Goal: Task Accomplishment & Management: Manage account settings

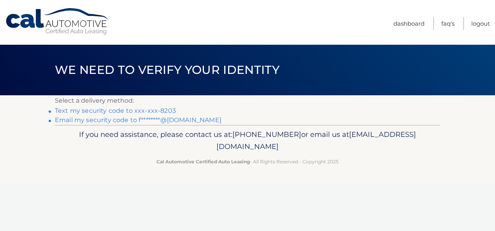
click at [75, 118] on link "Email my security code to f********@[DOMAIN_NAME]" at bounding box center [138, 119] width 167 height 7
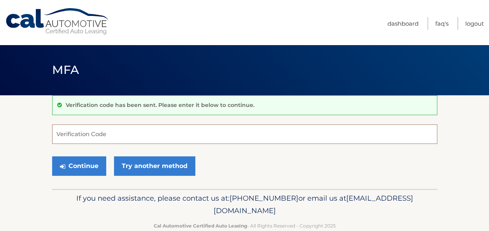
click at [395, 142] on input "Verification Code" at bounding box center [244, 134] width 385 height 19
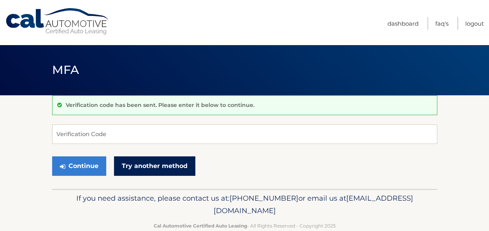
click at [160, 164] on link "Try another method" at bounding box center [154, 166] width 81 height 19
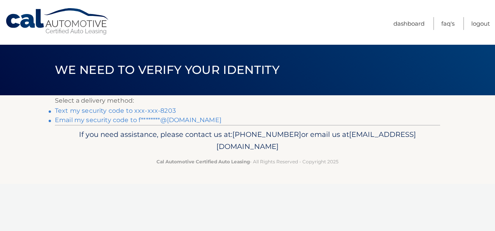
click at [124, 111] on link "Text my security code to xxx-xxx-8203" at bounding box center [115, 110] width 121 height 7
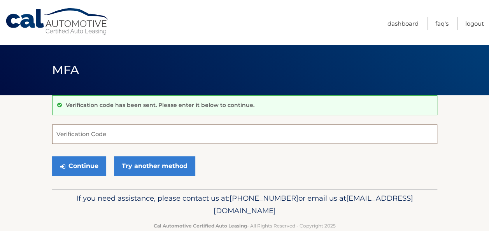
click at [312, 142] on input "Verification Code" at bounding box center [244, 134] width 385 height 19
type input "157632"
click at [52, 157] on button "Continue" at bounding box center [79, 166] width 54 height 19
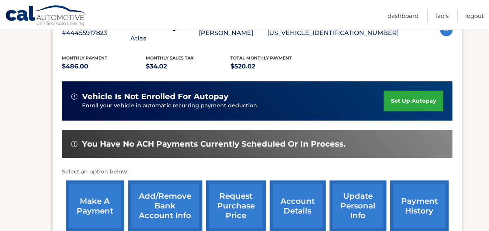
scroll to position [156, 0]
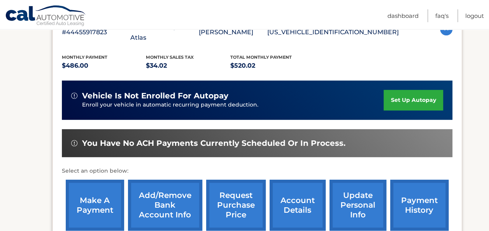
click at [97, 182] on link "make a payment" at bounding box center [95, 205] width 58 height 51
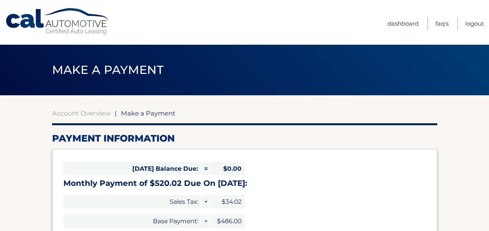
select select "MjVmZTllMDItNTVjZi00M2E3LTk2YjEtY2JmOWU5OGMwZTA1"
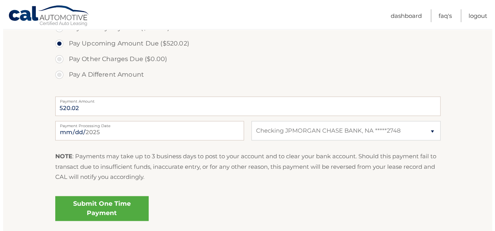
scroll to position [280, 0]
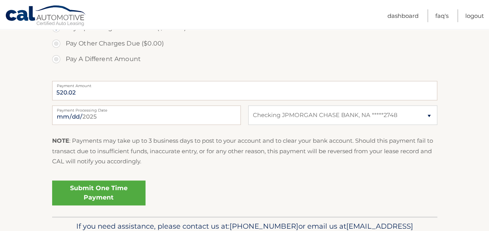
click at [80, 190] on link "Submit One Time Payment" at bounding box center [98, 193] width 93 height 25
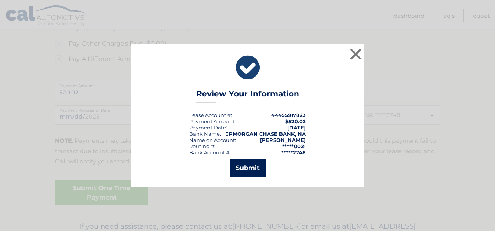
click at [238, 161] on button "Submit" at bounding box center [248, 168] width 36 height 19
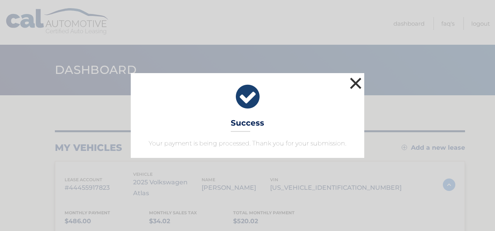
click at [357, 86] on button "×" at bounding box center [356, 84] width 16 height 16
